Goal: Information Seeking & Learning: Learn about a topic

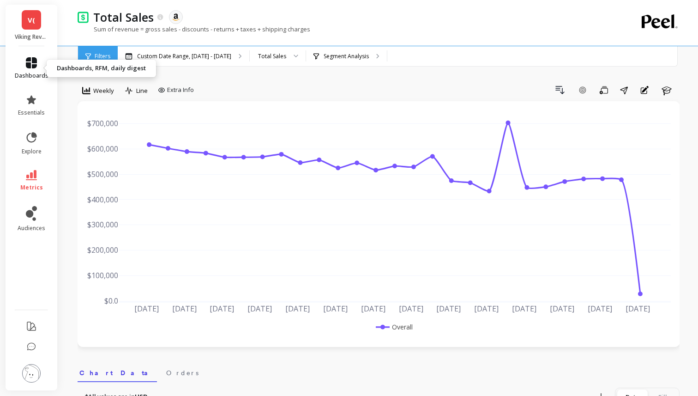
click at [34, 60] on icon at bounding box center [31, 62] width 11 height 11
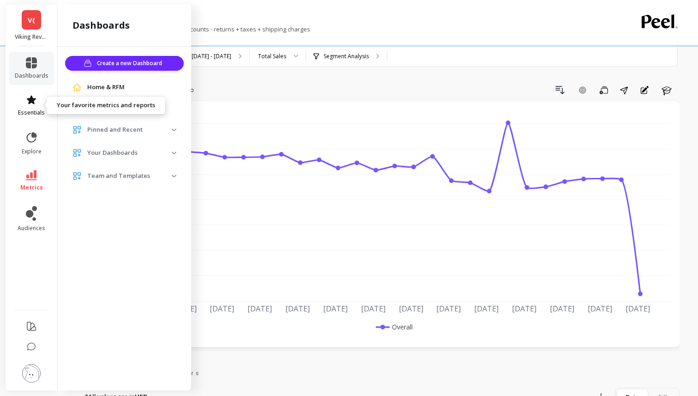
click at [36, 101] on icon at bounding box center [31, 99] width 11 height 11
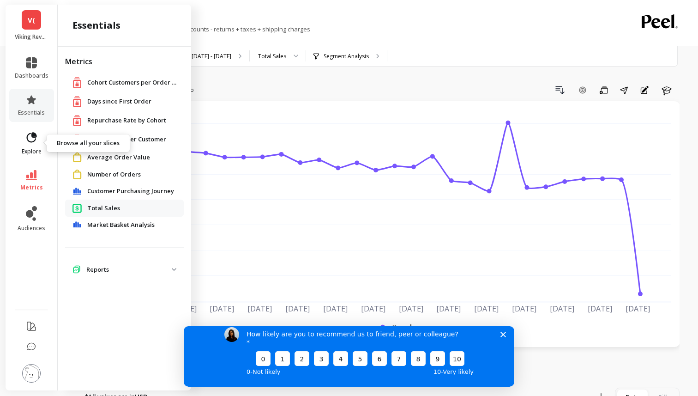
click at [31, 143] on icon at bounding box center [31, 137] width 13 height 13
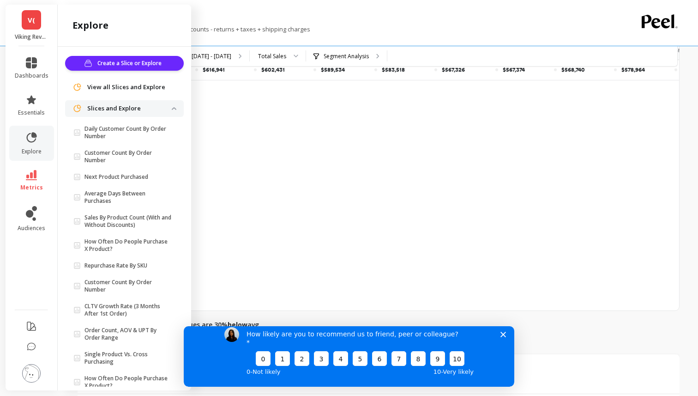
scroll to position [402, 0]
click at [25, 193] on li "metrics" at bounding box center [31, 180] width 45 height 32
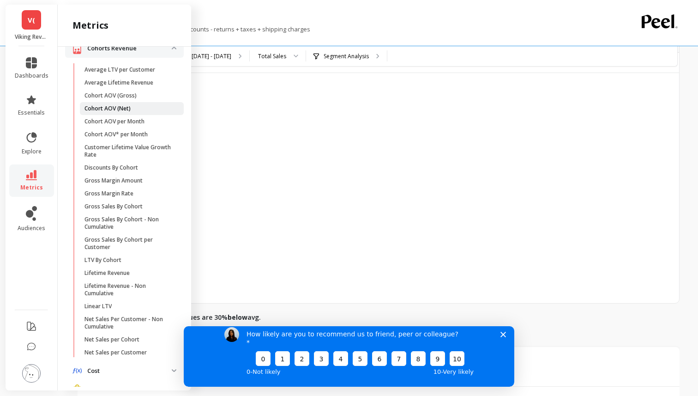
scroll to position [32, 0]
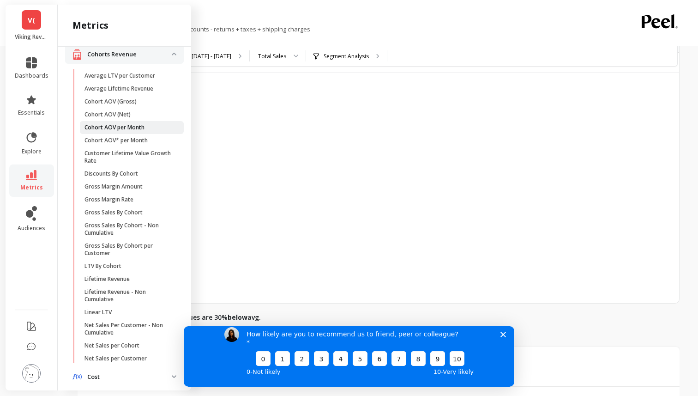
click at [119, 123] on link "Cohort AOV per Month" at bounding box center [132, 127] width 104 height 13
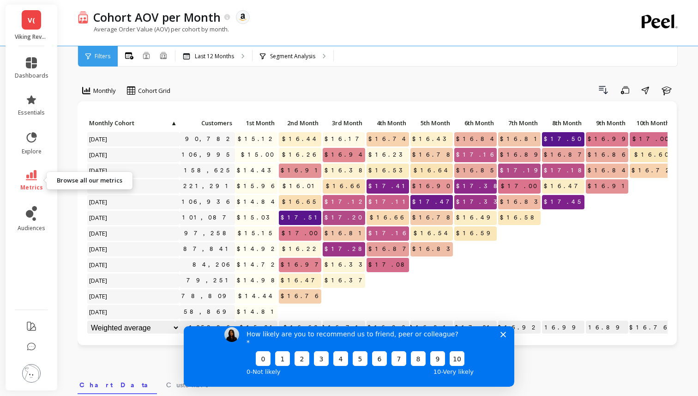
click at [26, 179] on icon at bounding box center [31, 175] width 11 height 10
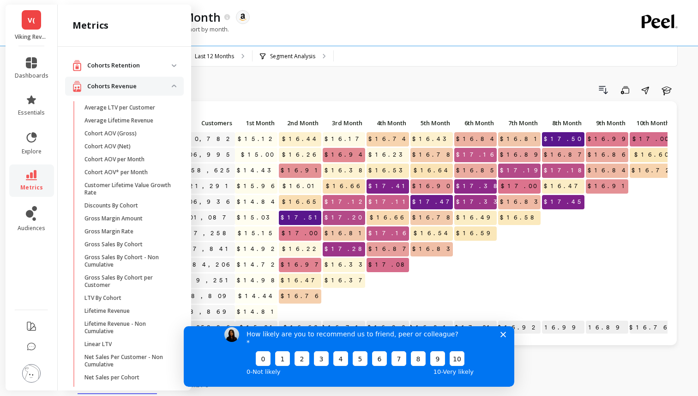
scroll to position [32, 0]
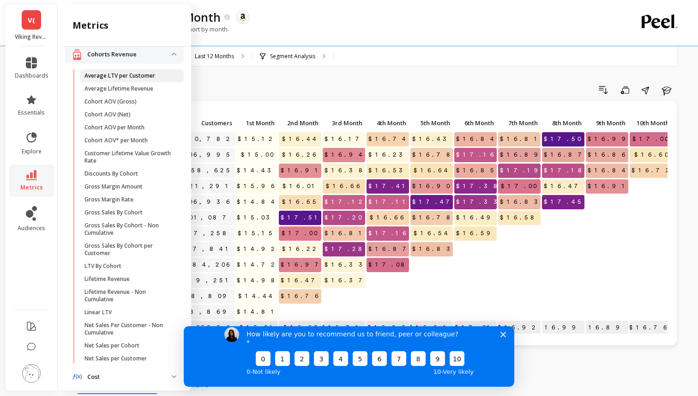
click at [103, 79] on link "Average LTV per Customer" at bounding box center [132, 75] width 104 height 13
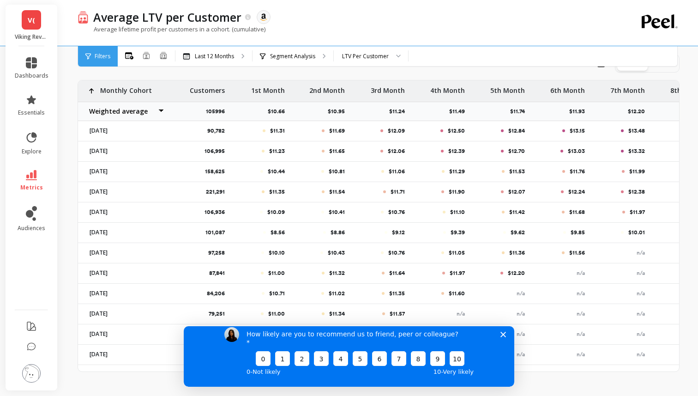
scroll to position [349, 0]
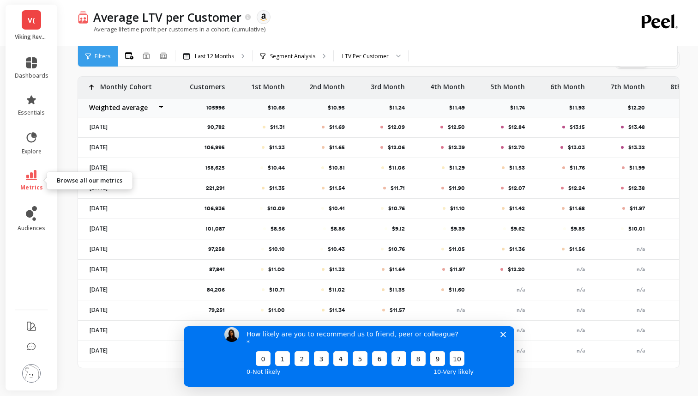
click at [32, 175] on icon at bounding box center [31, 175] width 11 height 10
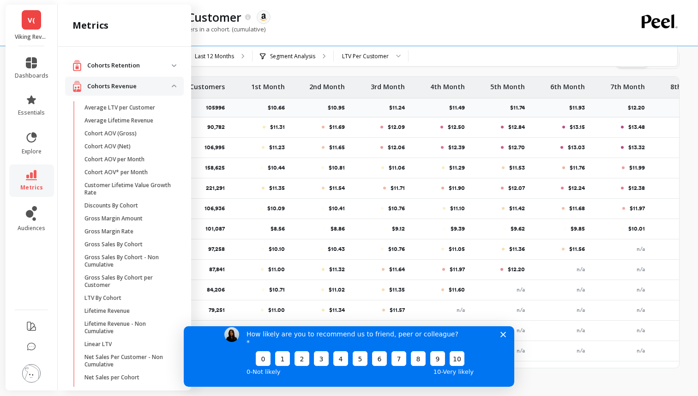
scroll to position [32, 0]
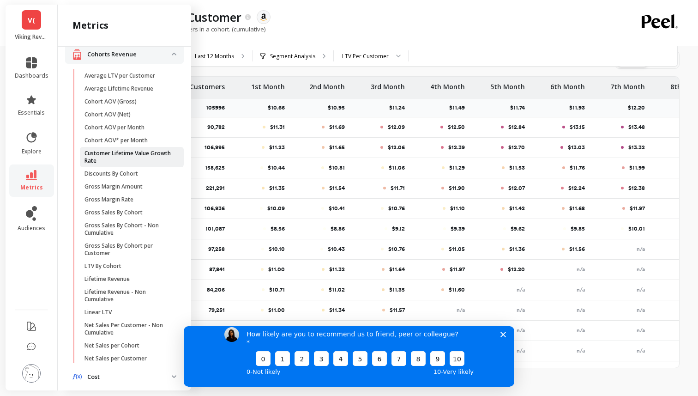
click at [95, 155] on p "Customer Lifetime Value Growth Rate" at bounding box center [129, 157] width 88 height 15
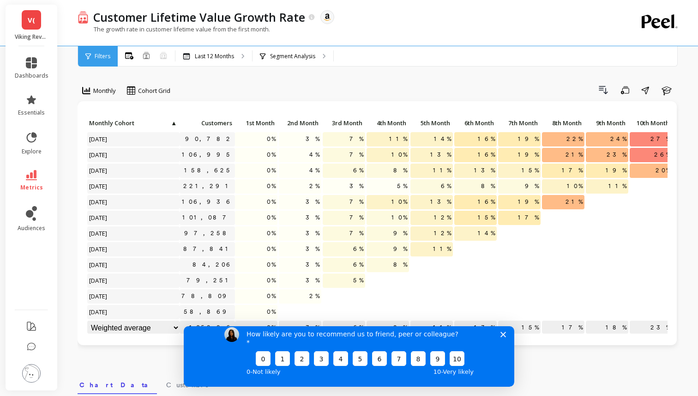
click at [88, 59] on icon at bounding box center [88, 56] width 6 height 6
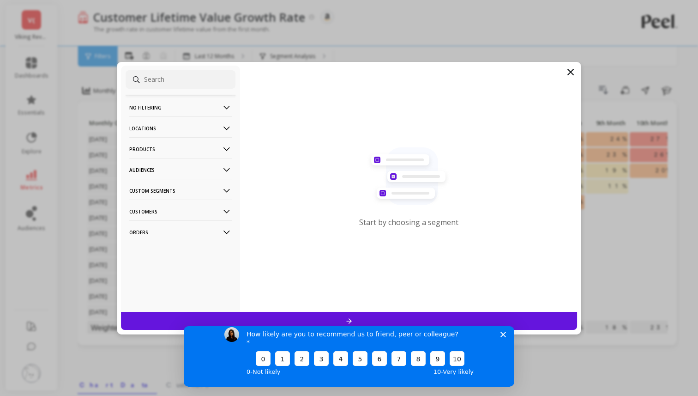
click at [164, 151] on p "Products" at bounding box center [180, 149] width 103 height 24
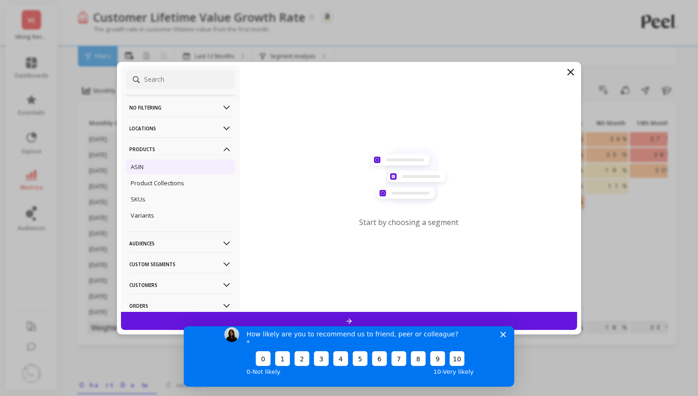
click at [144, 170] on p "ASIN" at bounding box center [137, 167] width 13 height 8
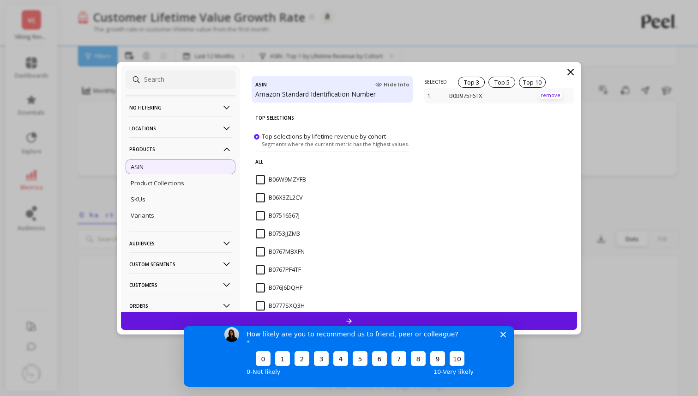
click at [540, 97] on p "remove" at bounding box center [551, 95] width 24 height 7
click at [265, 159] on p "All" at bounding box center [332, 162] width 154 height 20
click at [336, 116] on p "Top Selections" at bounding box center [332, 117] width 154 height 19
click at [446, 86] on div at bounding box center [501, 194] width 152 height 236
click at [215, 145] on p "Products" at bounding box center [180, 149] width 103 height 24
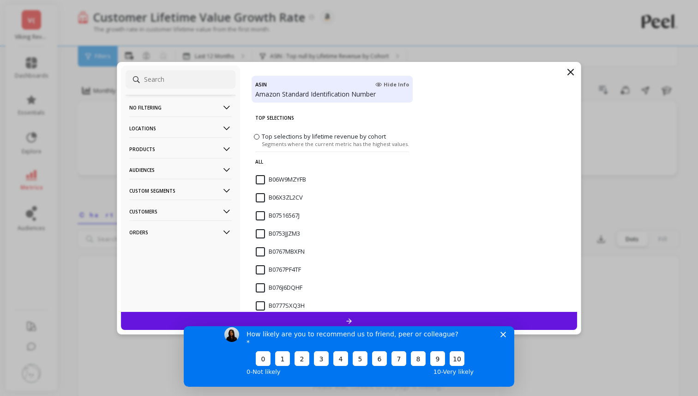
click at [206, 81] on input at bounding box center [181, 79] width 110 height 18
paste input "B0D2BMLH6L"
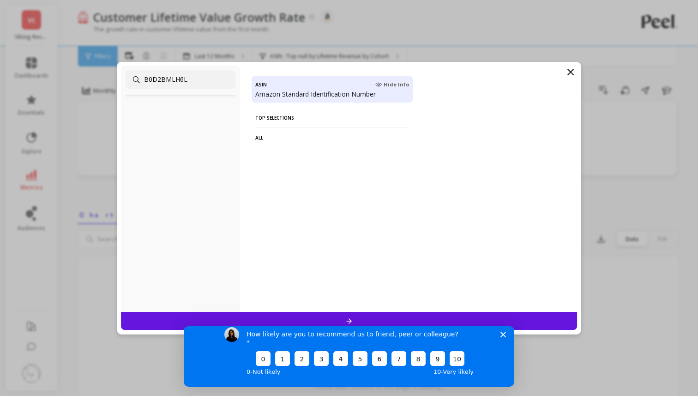
type input "B0D2BMLH6L"
click at [575, 73] on icon at bounding box center [570, 72] width 11 height 11
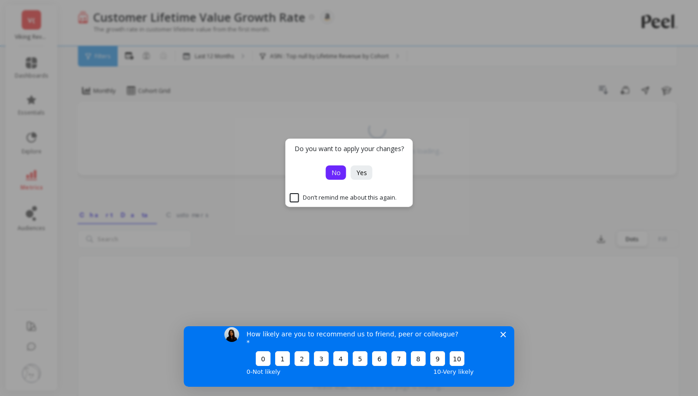
click at [333, 174] on span "No" at bounding box center [336, 172] width 9 height 9
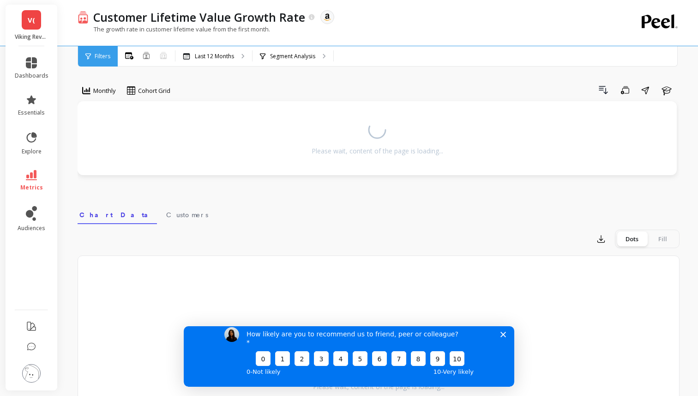
click at [101, 58] on span "Filters" at bounding box center [103, 56] width 16 height 7
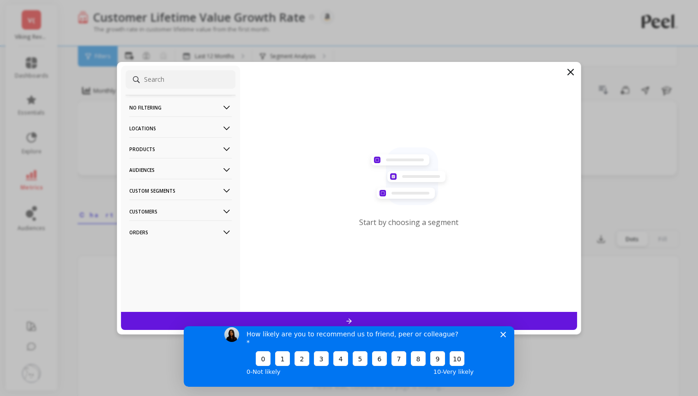
click at [172, 164] on p "Audiences" at bounding box center [180, 170] width 103 height 24
click at [178, 87] on input at bounding box center [181, 79] width 110 height 18
paste input "B0D2BMLH6L"
type input "B0D2BMLH6L"
click at [431, 321] on div at bounding box center [349, 321] width 456 height 18
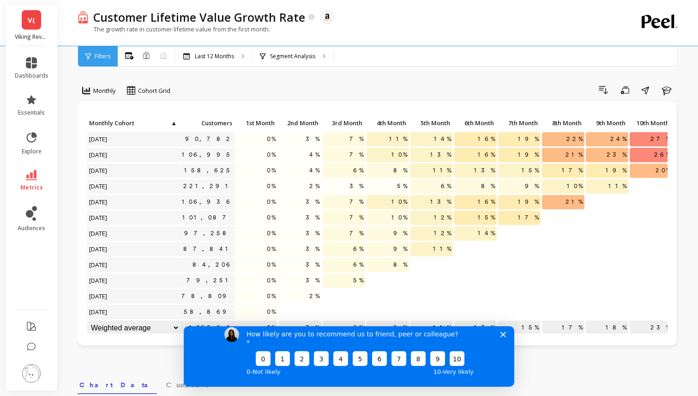
click at [109, 56] on span "Filters" at bounding box center [103, 56] width 16 height 7
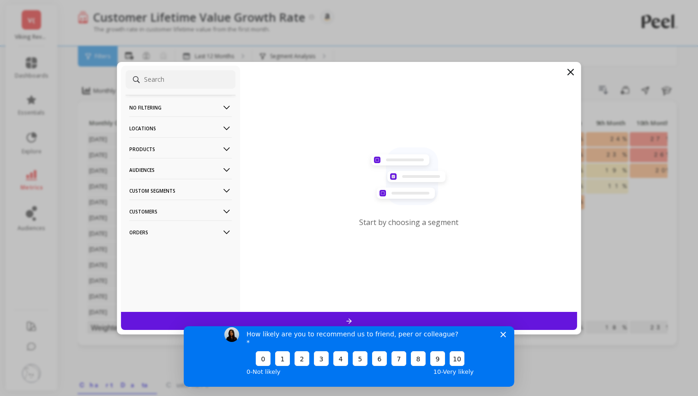
click at [161, 148] on p "Products" at bounding box center [180, 149] width 103 height 24
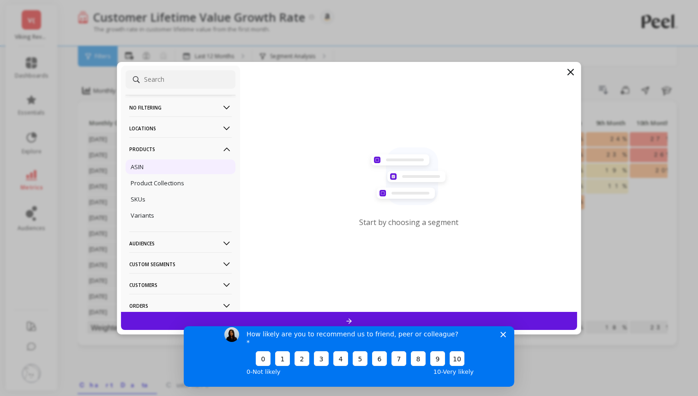
click at [168, 167] on div "ASIN" at bounding box center [181, 166] width 110 height 15
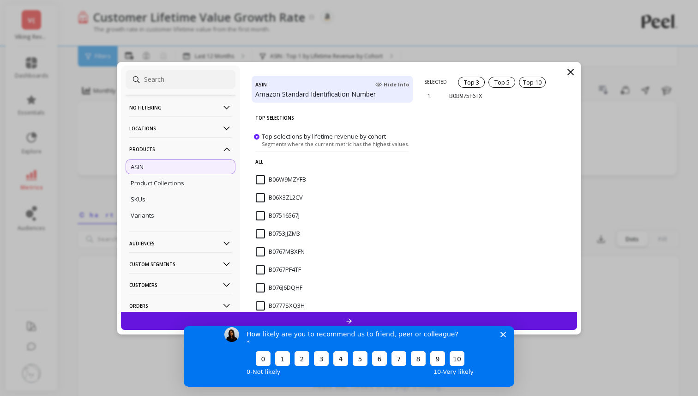
click at [566, 71] on icon at bounding box center [570, 72] width 11 height 11
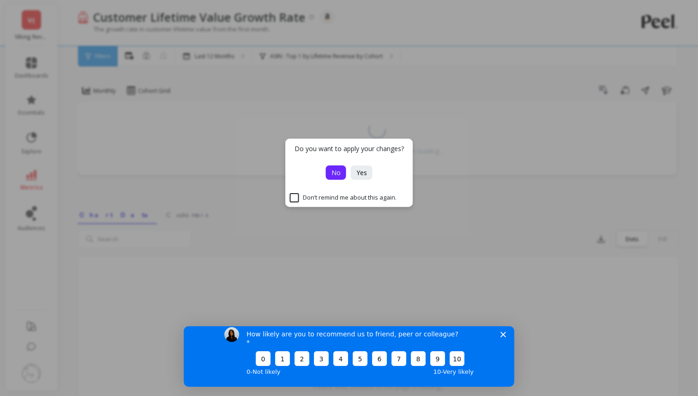
click at [341, 172] on button "No" at bounding box center [336, 172] width 20 height 14
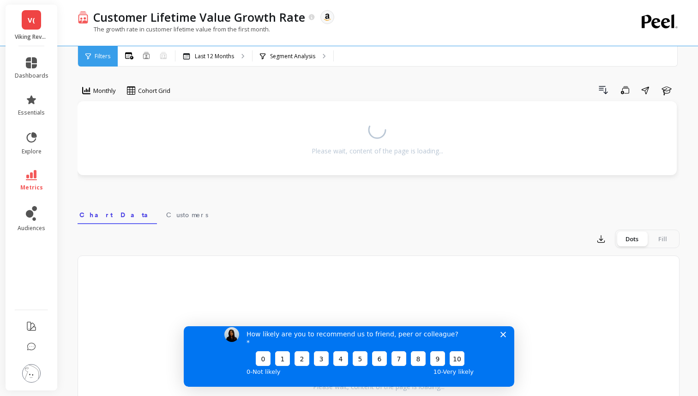
click at [23, 17] on link "V(" at bounding box center [31, 19] width 19 height 19
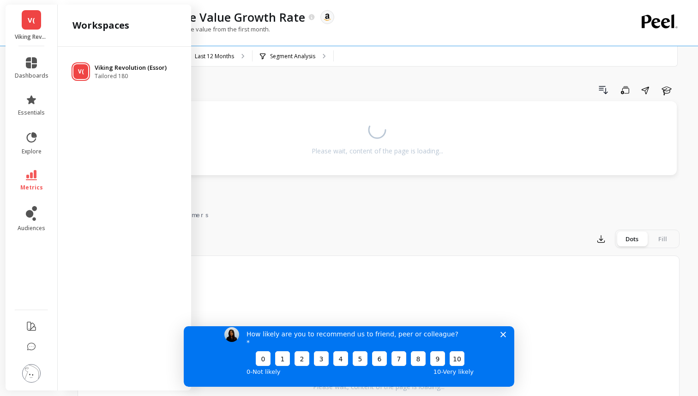
click at [99, 79] on span "Tailored 180" at bounding box center [131, 76] width 72 height 7
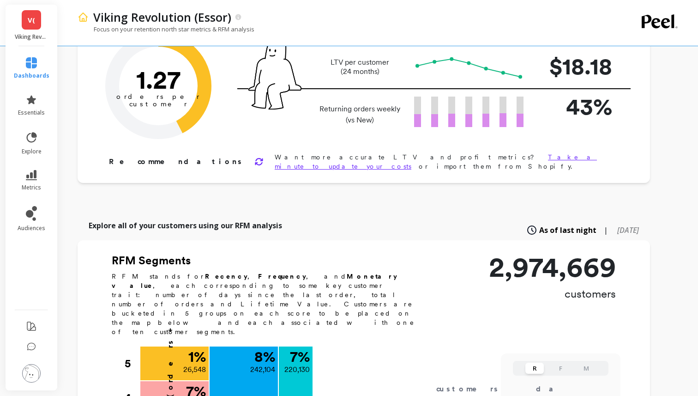
scroll to position [90, 0]
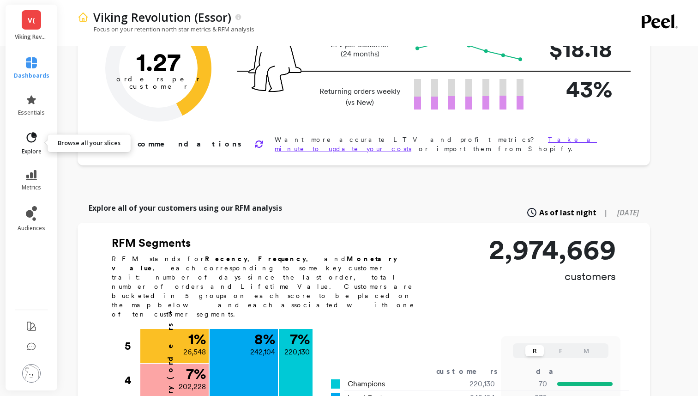
click at [30, 143] on icon at bounding box center [31, 137] width 13 height 13
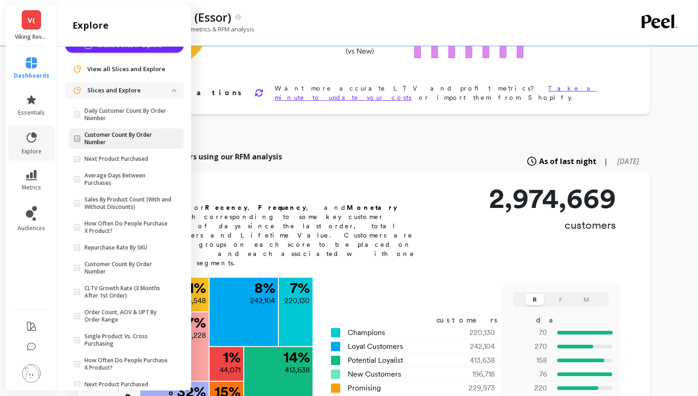
scroll to position [17, 0]
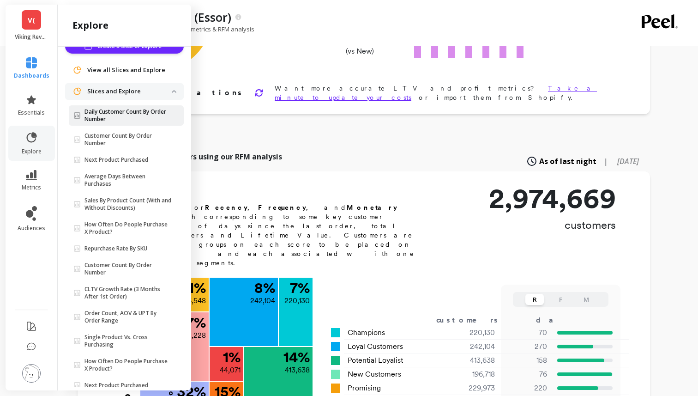
click at [102, 124] on link "Daily Customer Count By Order Number" at bounding box center [126, 115] width 115 height 20
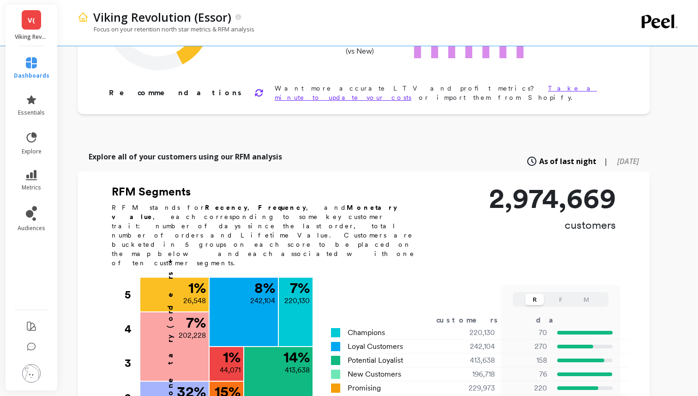
scroll to position [0, 0]
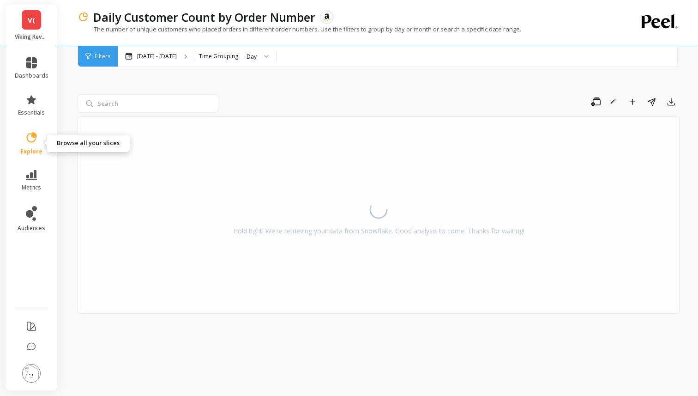
click at [30, 141] on icon at bounding box center [32, 137] width 10 height 10
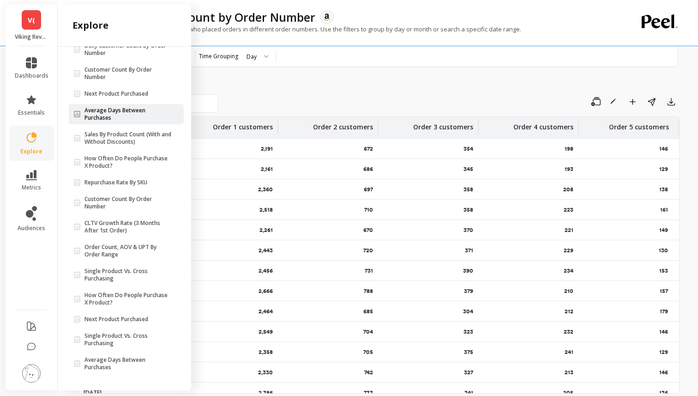
scroll to position [0, 0]
click at [97, 182] on p "Repurchase Rate By SKU" at bounding box center [116, 182] width 63 height 7
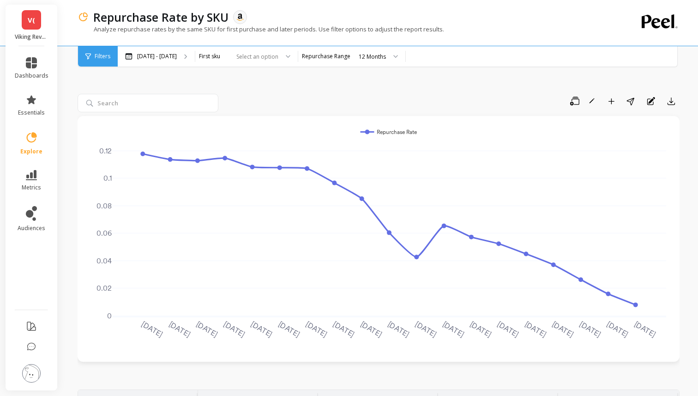
click at [103, 53] on span "Filters" at bounding box center [103, 56] width 16 height 7
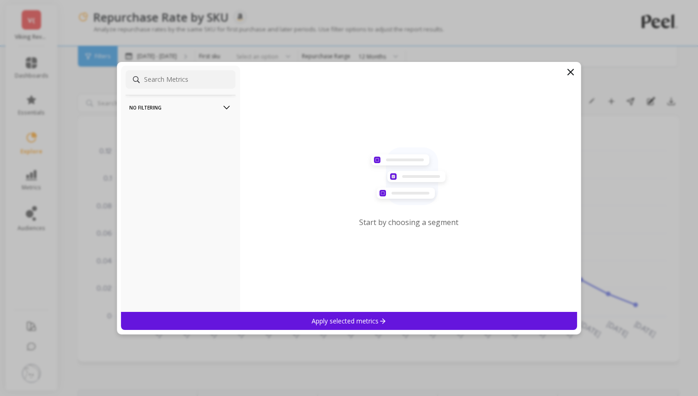
click at [180, 113] on p "No filtering" at bounding box center [180, 108] width 103 height 24
click at [162, 128] on p "Overall by Date" at bounding box center [152, 125] width 43 height 8
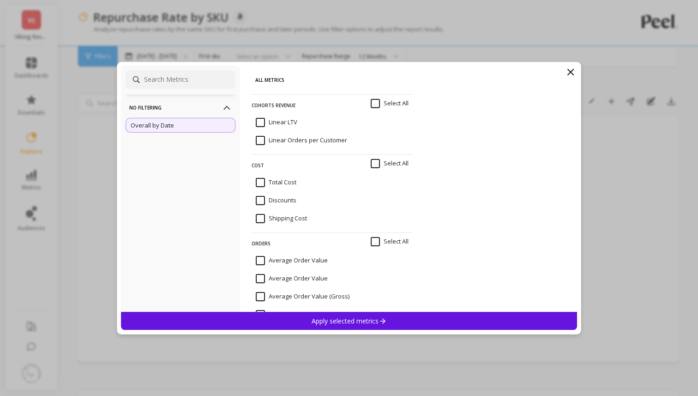
click at [186, 65] on div "No filtering Overall by Date All Metrics cohorts revenue Select All Linear LTV …" at bounding box center [349, 198] width 465 height 273
click at [183, 78] on input at bounding box center [181, 79] width 110 height 18
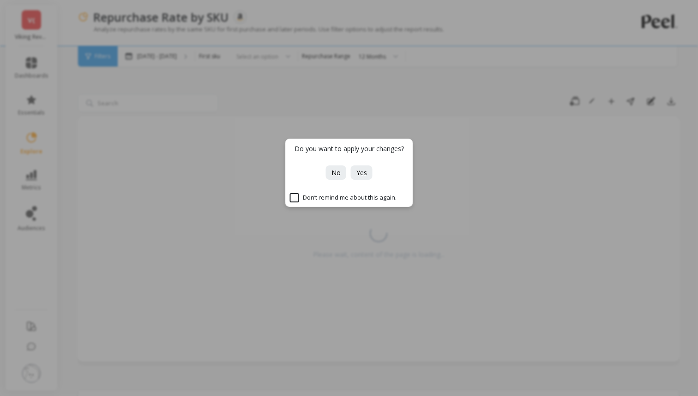
click at [155, 47] on div "Do you want to apply your changes? No Yes Don’t remind me about this again." at bounding box center [349, 198] width 698 height 396
click at [337, 175] on span "No" at bounding box center [336, 172] width 9 height 9
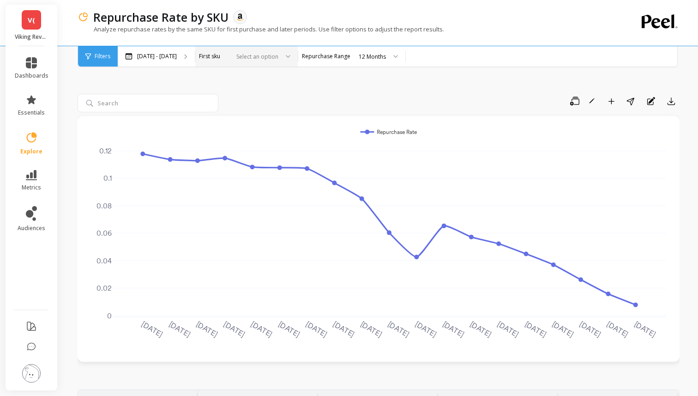
click at [249, 60] on div "Select an option" at bounding box center [241, 56] width 77 height 11
type input "B0D2BMLH6L"
click at [251, 55] on div at bounding box center [237, 56] width 68 height 11
click at [251, 55] on div "Select an option" at bounding box center [241, 56] width 77 height 11
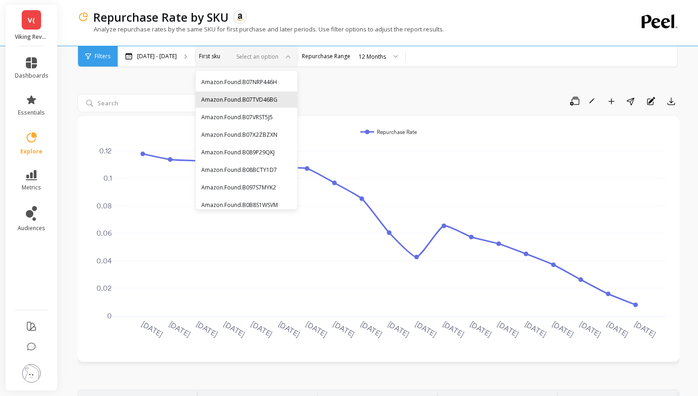
click at [267, 93] on div "Amazon.Found.B07TVD46BG" at bounding box center [247, 99] width 102 height 16
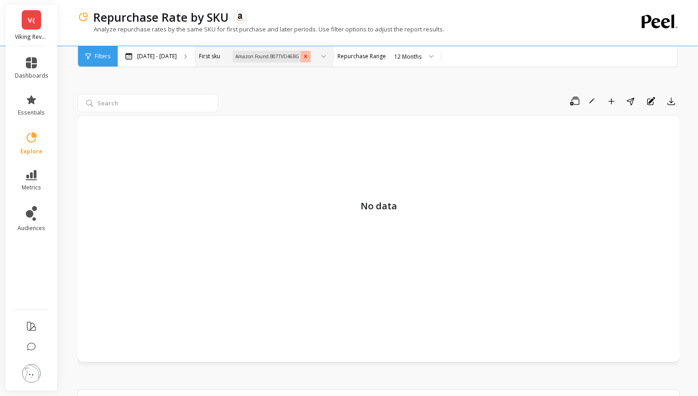
click at [309, 59] on icon "Remove Amazon.Found.B07TVD46BG" at bounding box center [306, 56] width 6 height 6
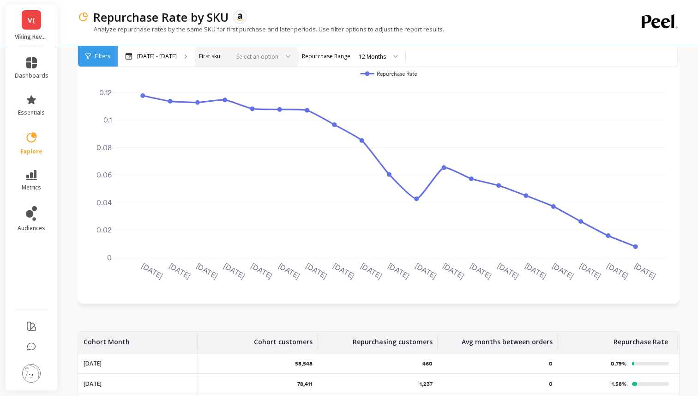
scroll to position [62, 0]
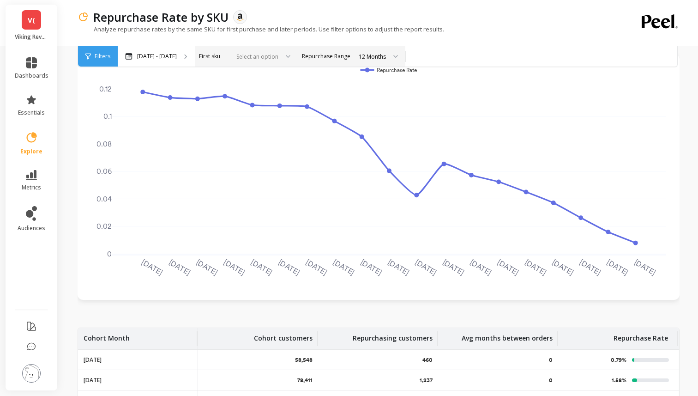
click at [351, 57] on label "Repurchase Range" at bounding box center [326, 56] width 49 height 7
click at [279, 58] on div at bounding box center [256, 56] width 46 height 9
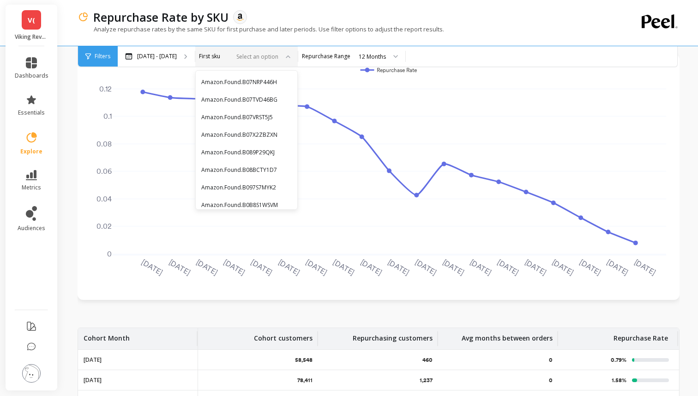
click at [279, 58] on div at bounding box center [256, 56] width 46 height 9
